Goal: Transaction & Acquisition: Purchase product/service

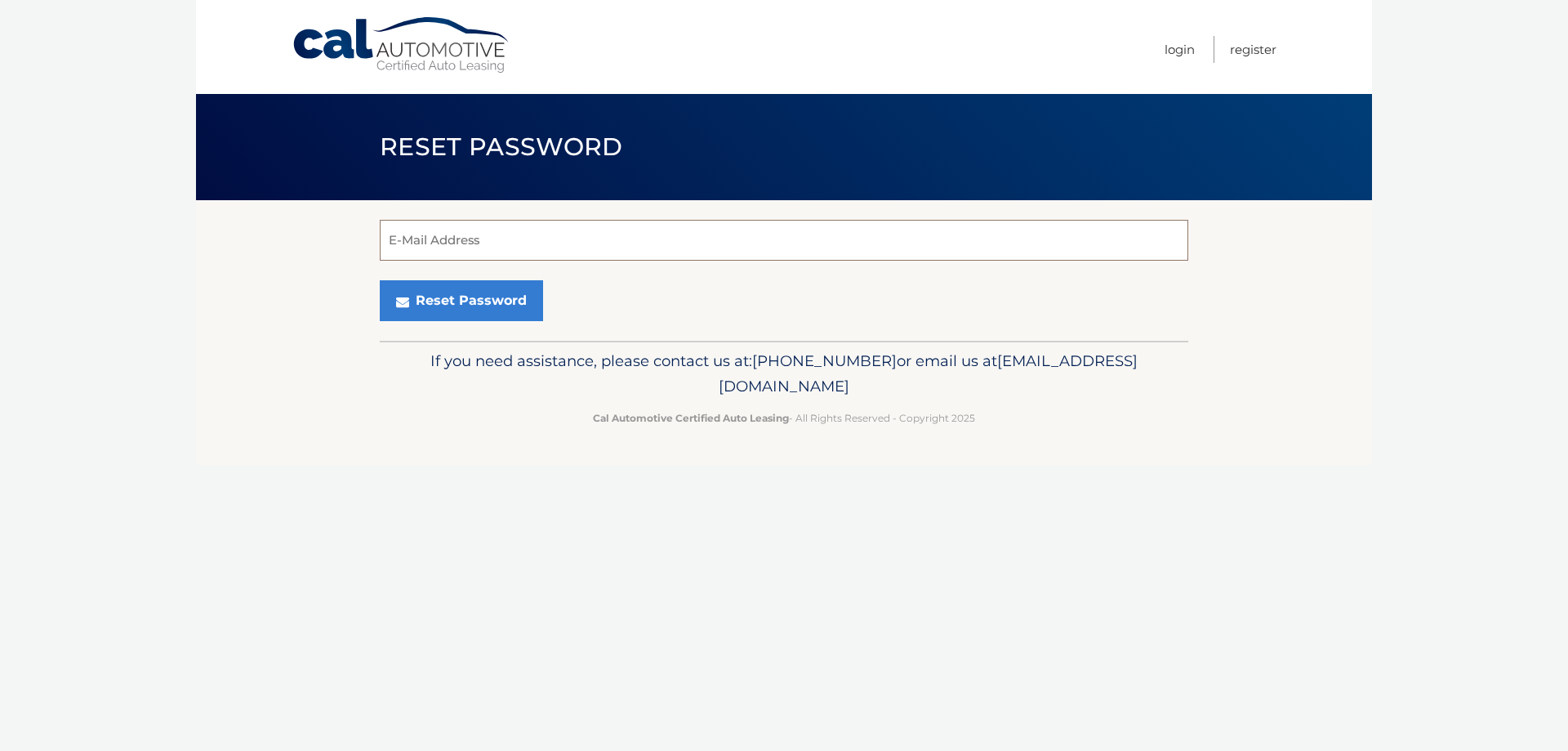
click at [465, 248] on input "E-Mail Address" at bounding box center [784, 240] width 809 height 41
type input "[EMAIL_ADDRESS][DOMAIN_NAME]"
click at [479, 297] on button "Reset Password" at bounding box center [461, 301] width 163 height 41
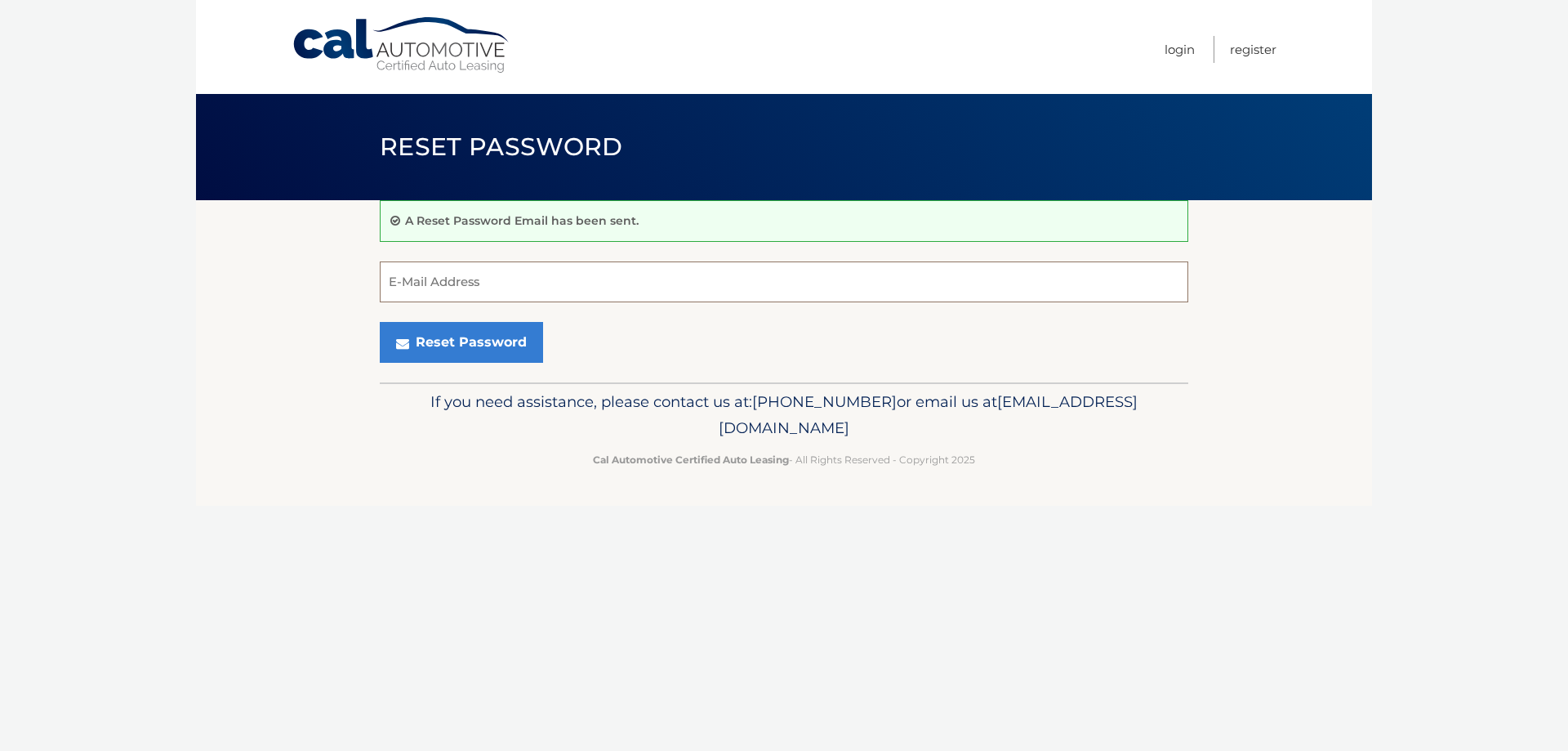
click at [549, 294] on input "E-Mail Address" at bounding box center [784, 282] width 809 height 41
type input "[EMAIL_ADDRESS][DOMAIN_NAME]"
click at [428, 41] on link "Cal Automotive" at bounding box center [401, 45] width 220 height 58
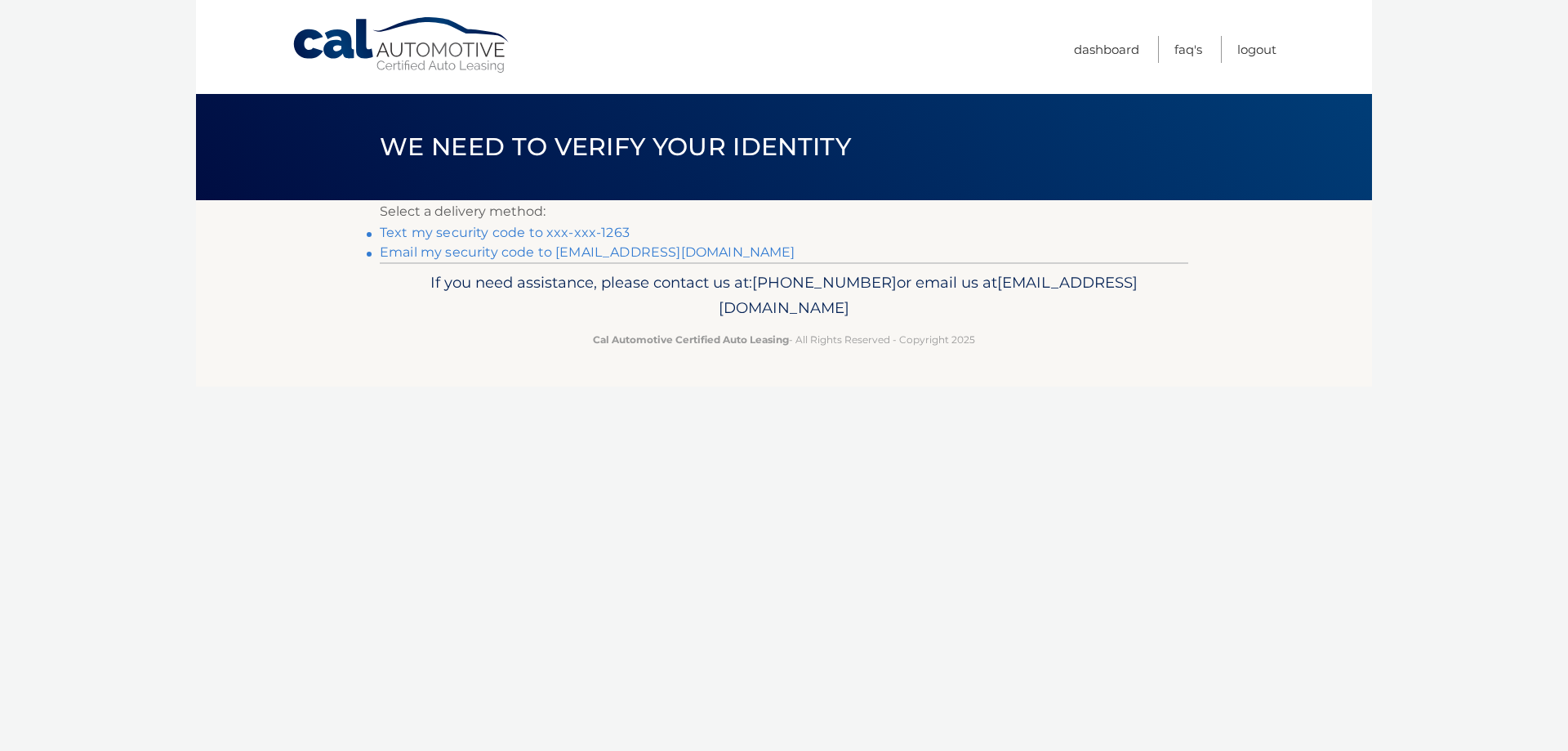
click at [595, 232] on link "Text my security code to xxx-xxx-1263" at bounding box center [504, 233] width 250 height 16
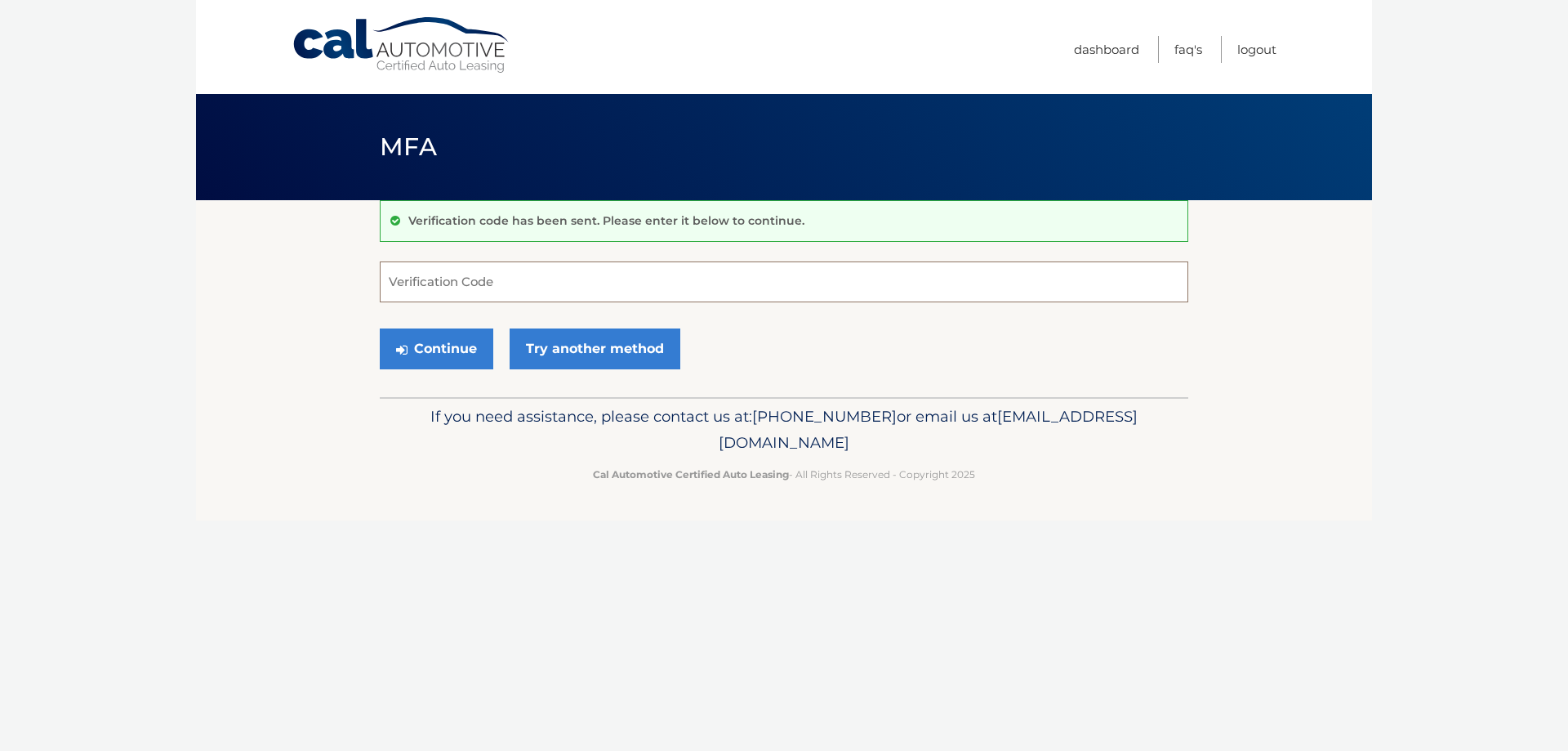
click at [496, 295] on input "Verification Code" at bounding box center [784, 282] width 809 height 41
type input "128562"
click at [460, 351] on button "Continue" at bounding box center [436, 349] width 113 height 41
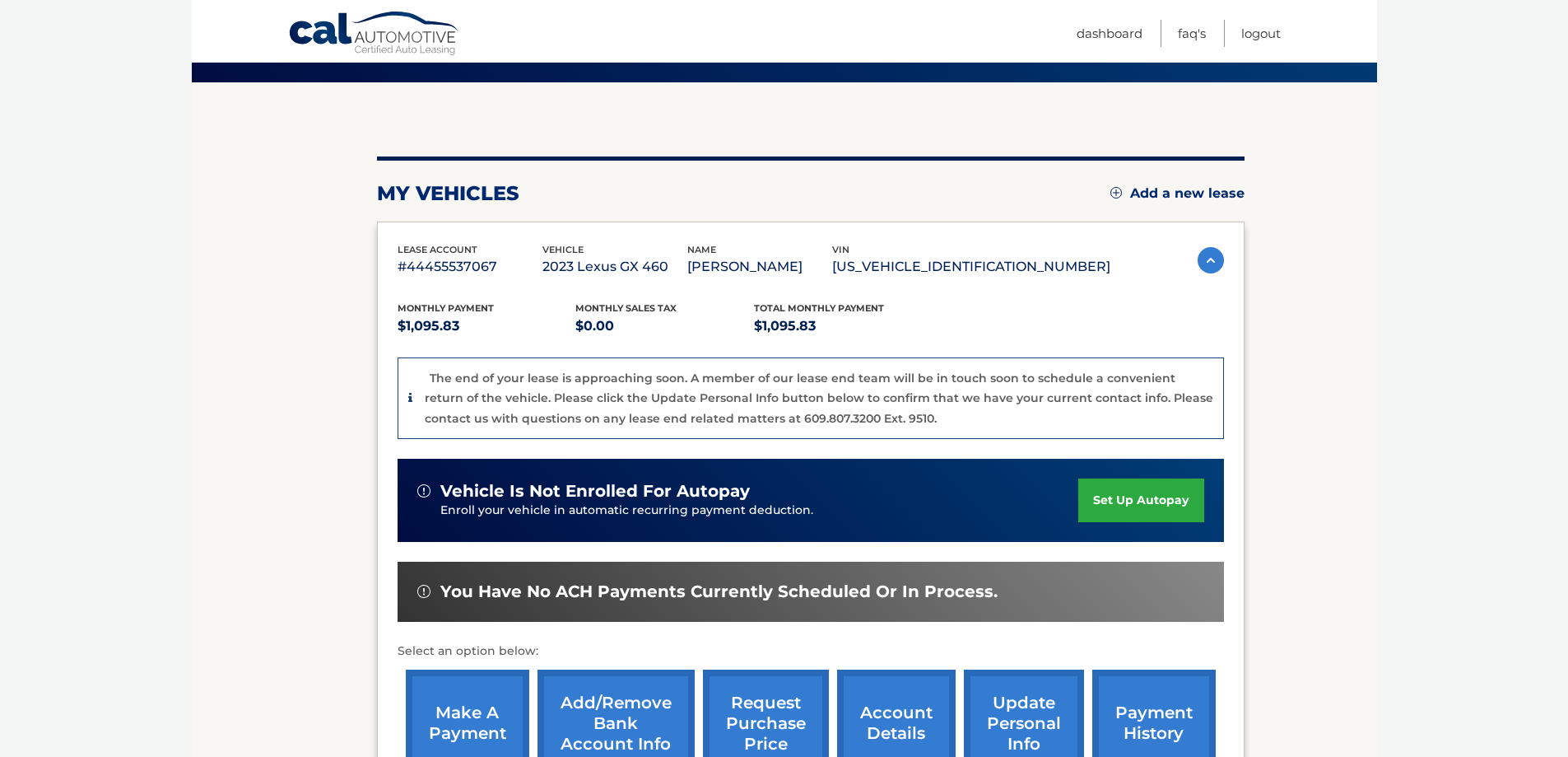
scroll to position [261, 0]
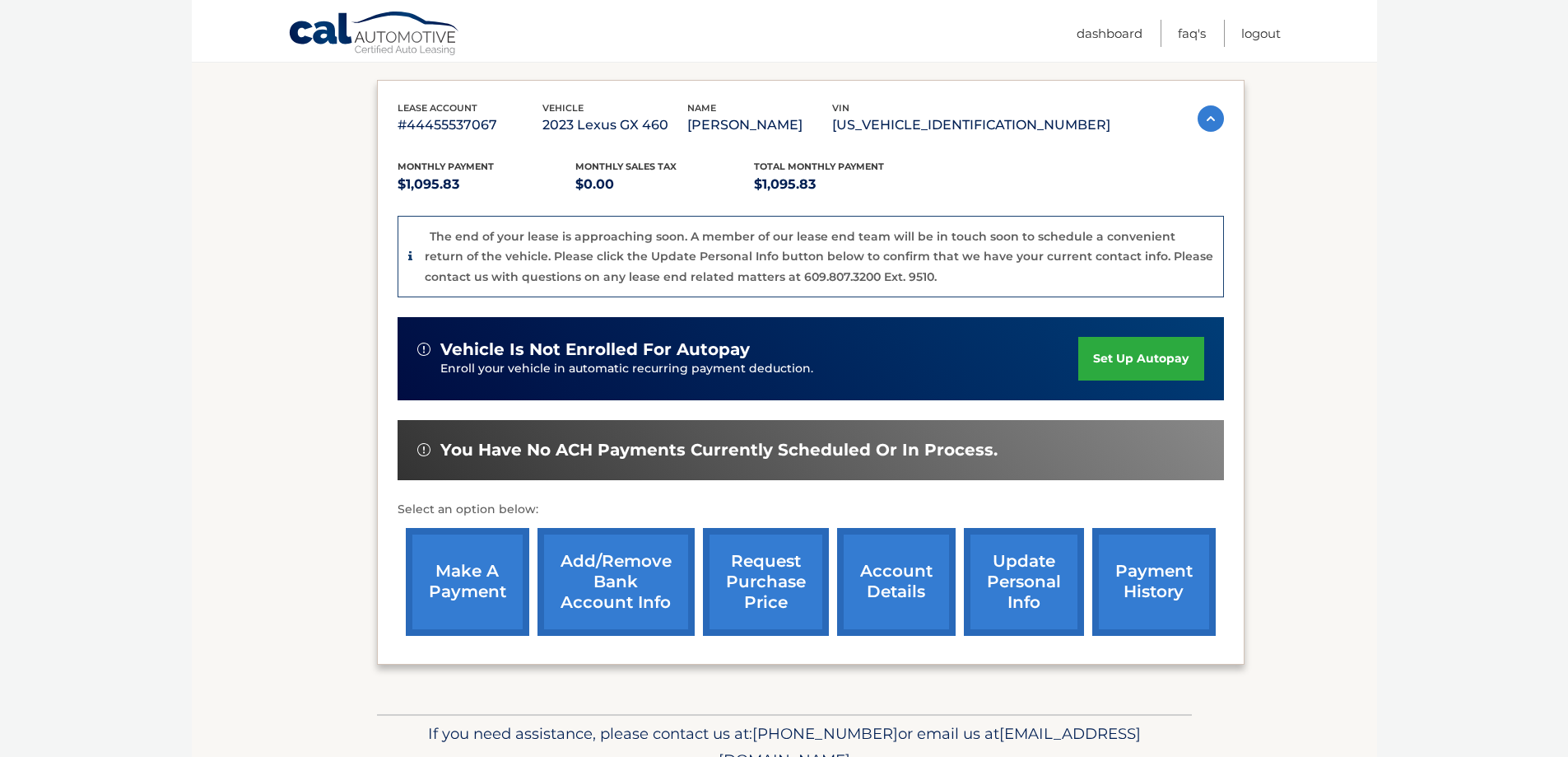
click at [459, 579] on link "make a payment" at bounding box center [468, 581] width 124 height 108
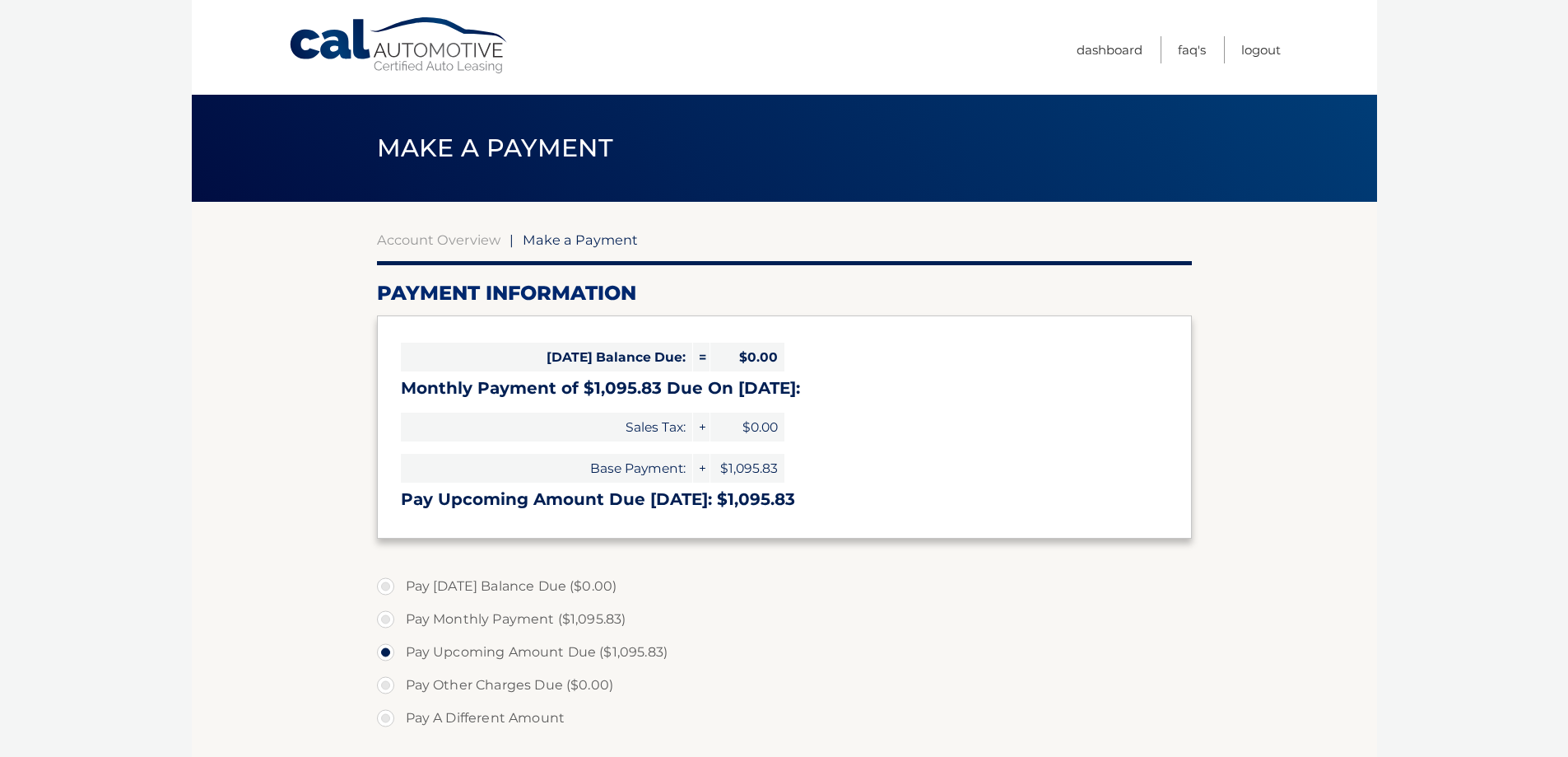
select select "ZTA1ZjY4MDktYzM1YS00MWEwLTg5MjQtZjU4NjlmOWQyOWNl"
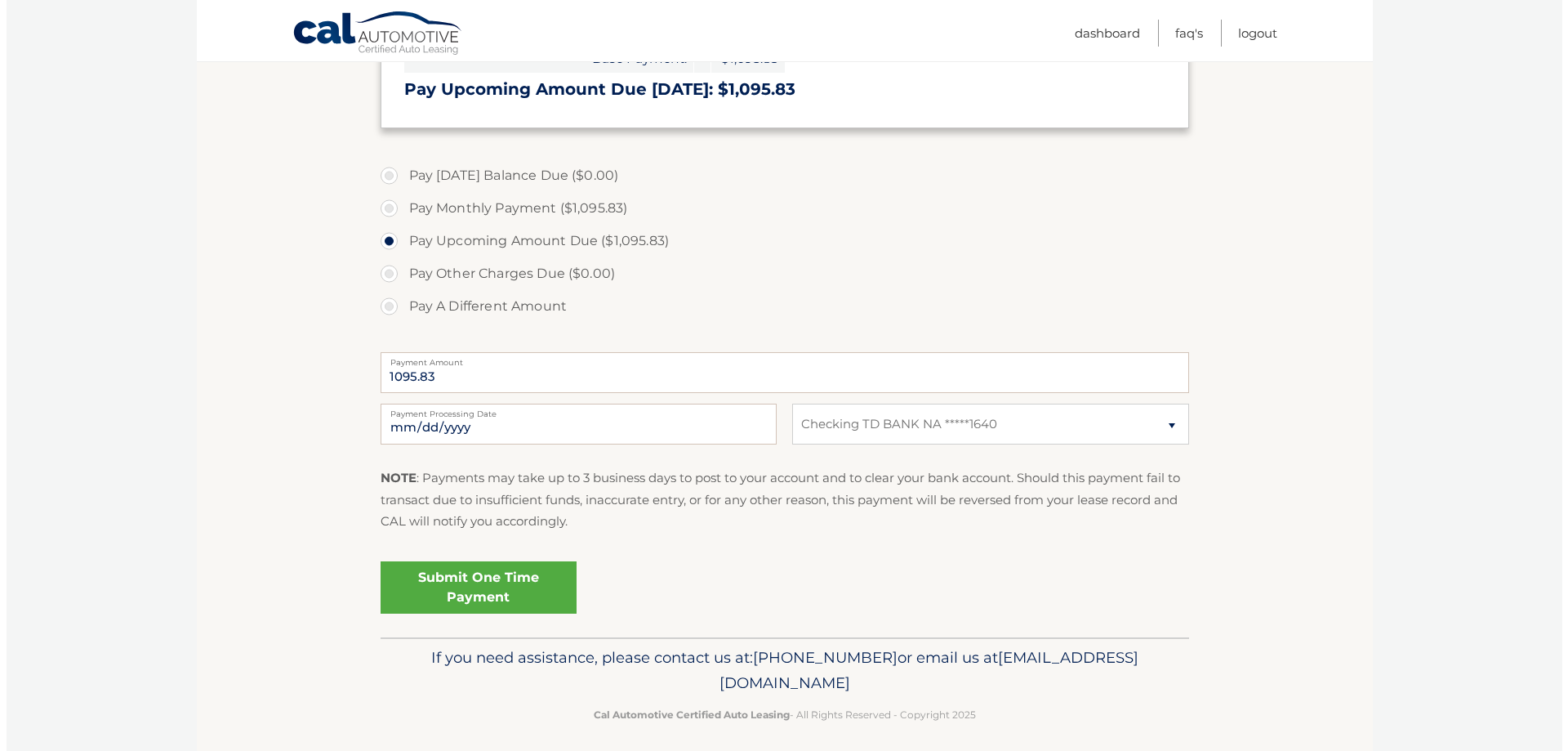
scroll to position [416, 0]
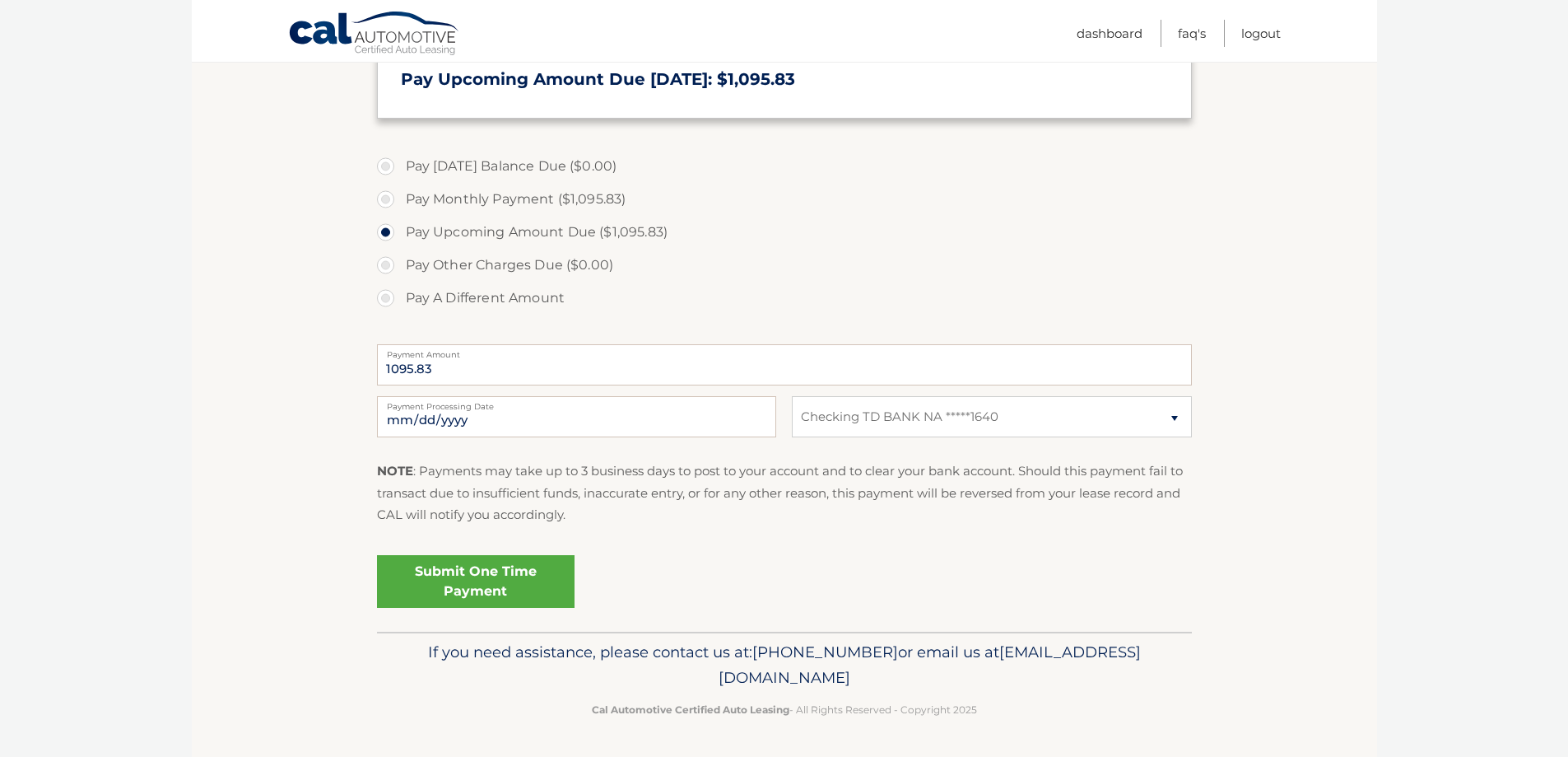
click at [483, 583] on link "Submit One Time Payment" at bounding box center [475, 581] width 197 height 53
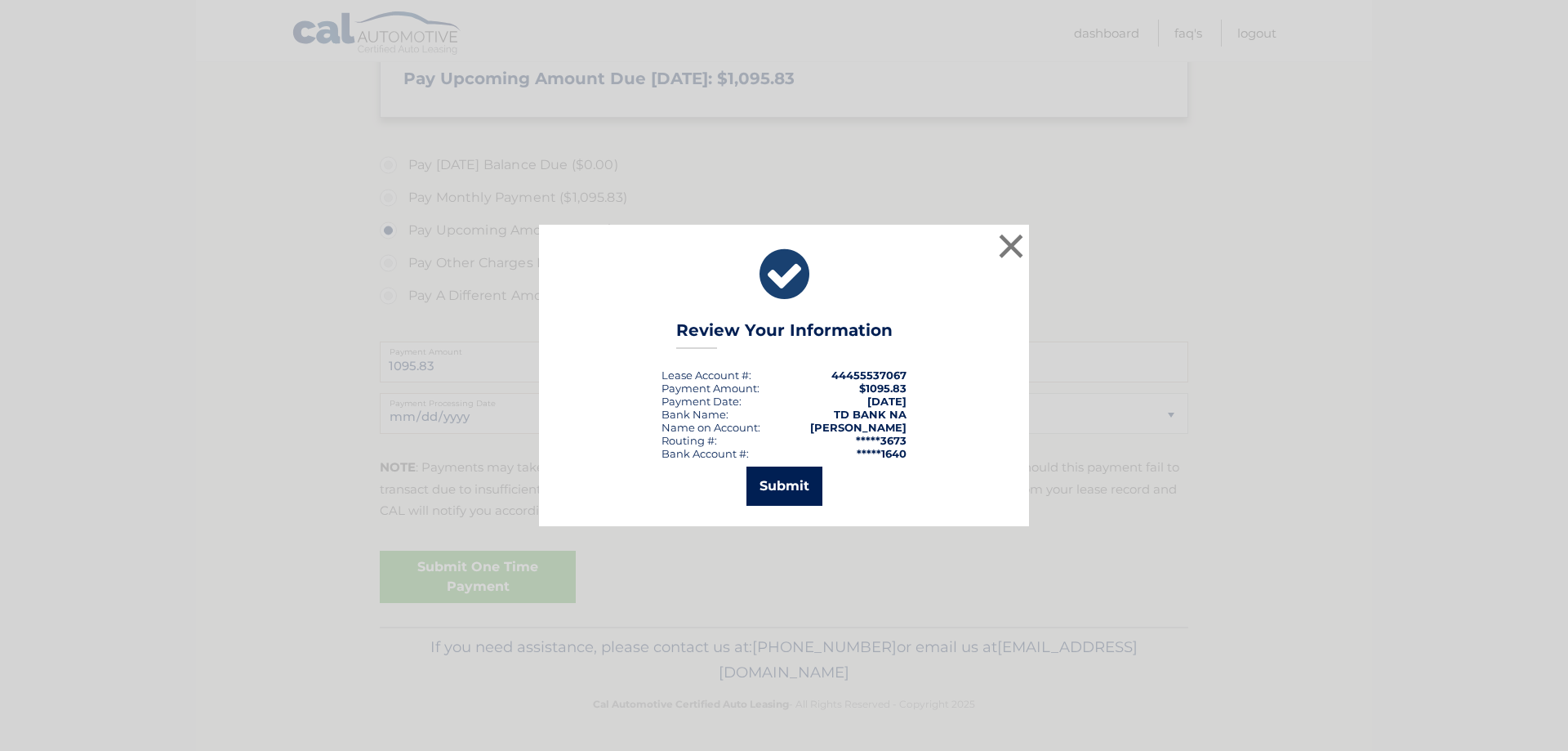
click at [805, 498] on button "Submit" at bounding box center [784, 487] width 76 height 39
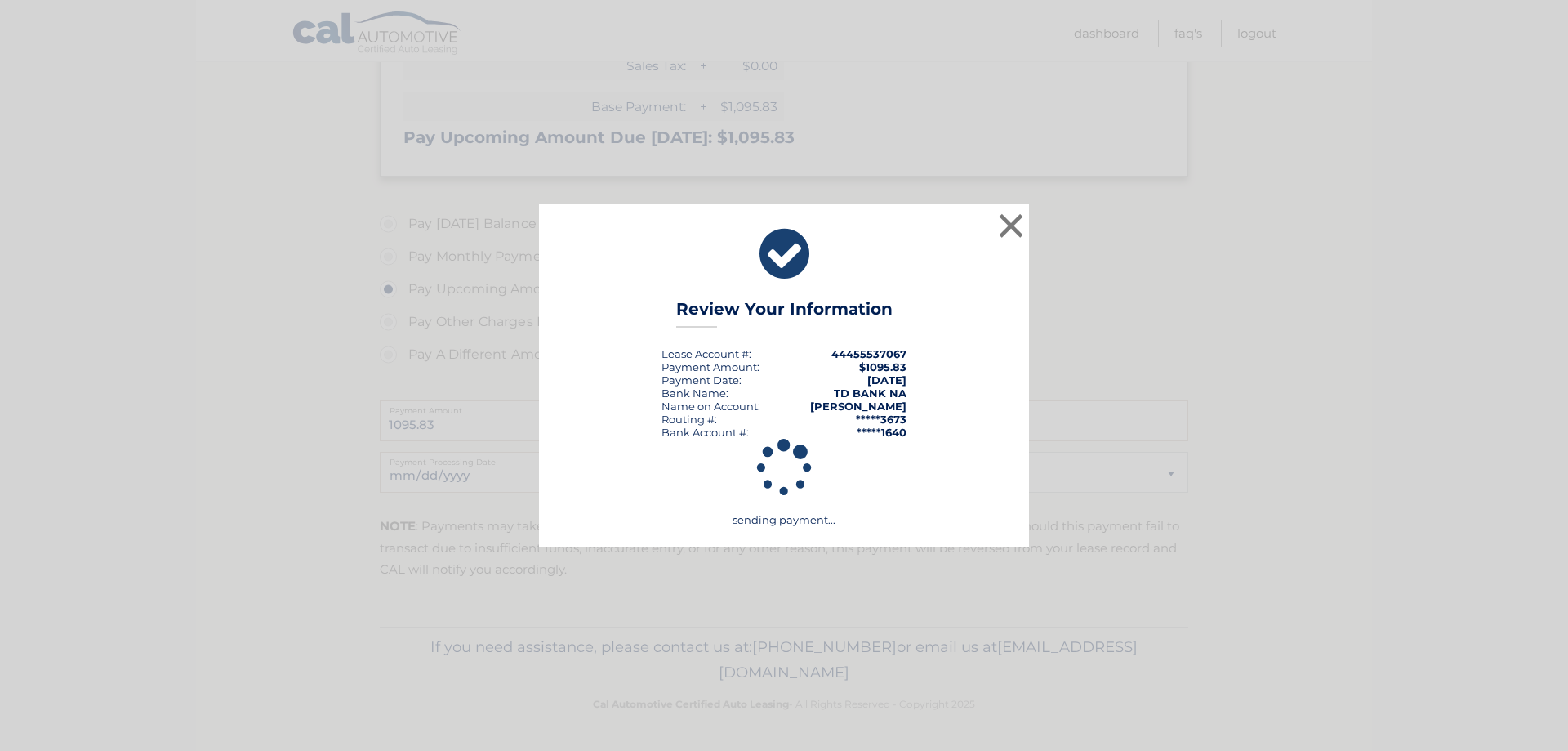
scroll to position [358, 0]
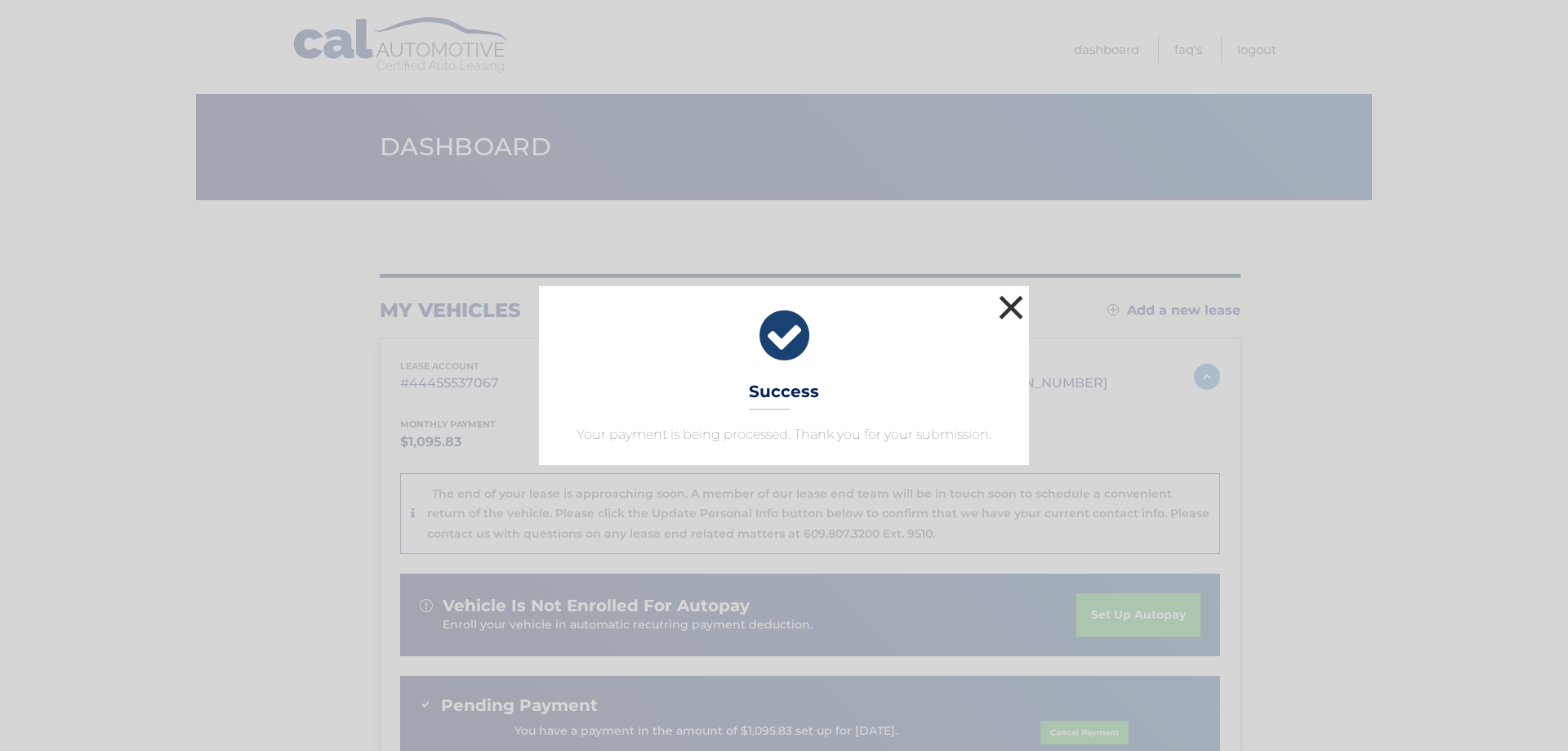
click at [1023, 306] on button "×" at bounding box center [1010, 307] width 33 height 33
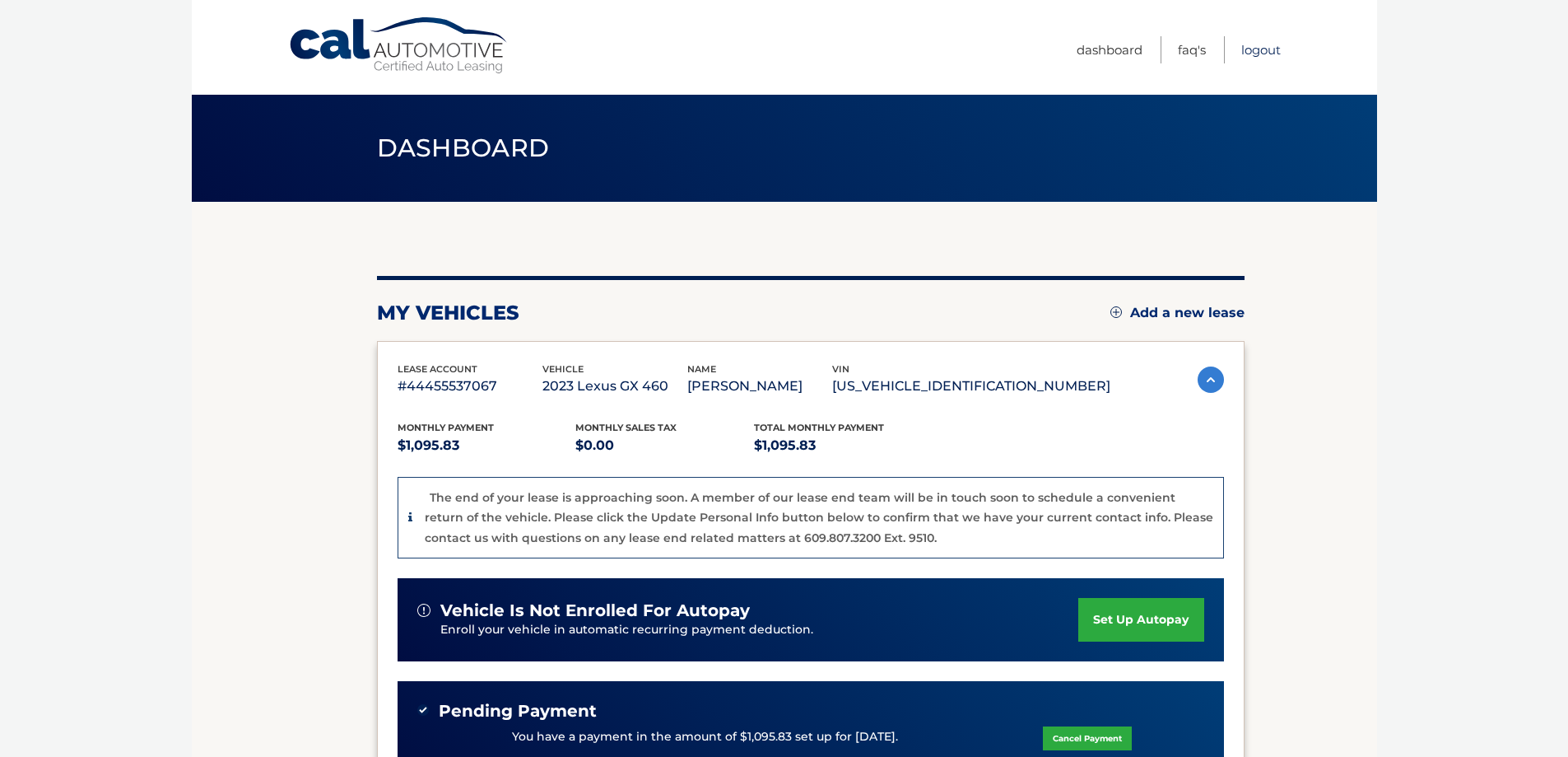
click at [1253, 52] on link "Logout" at bounding box center [1261, 49] width 40 height 27
